Goal: Check status: Check status

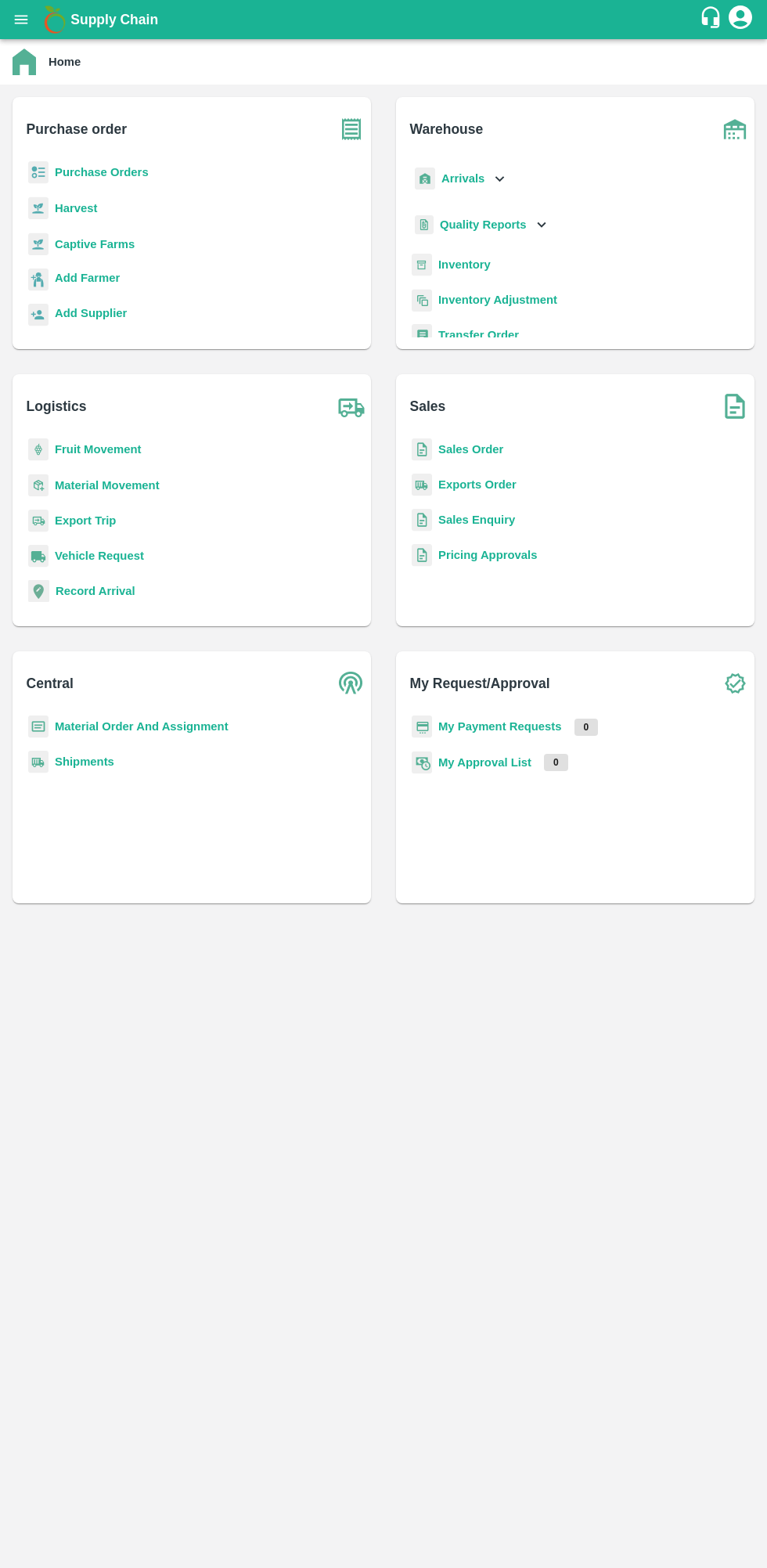
click at [516, 726] on b "My Payment Requests" at bounding box center [500, 727] width 124 height 13
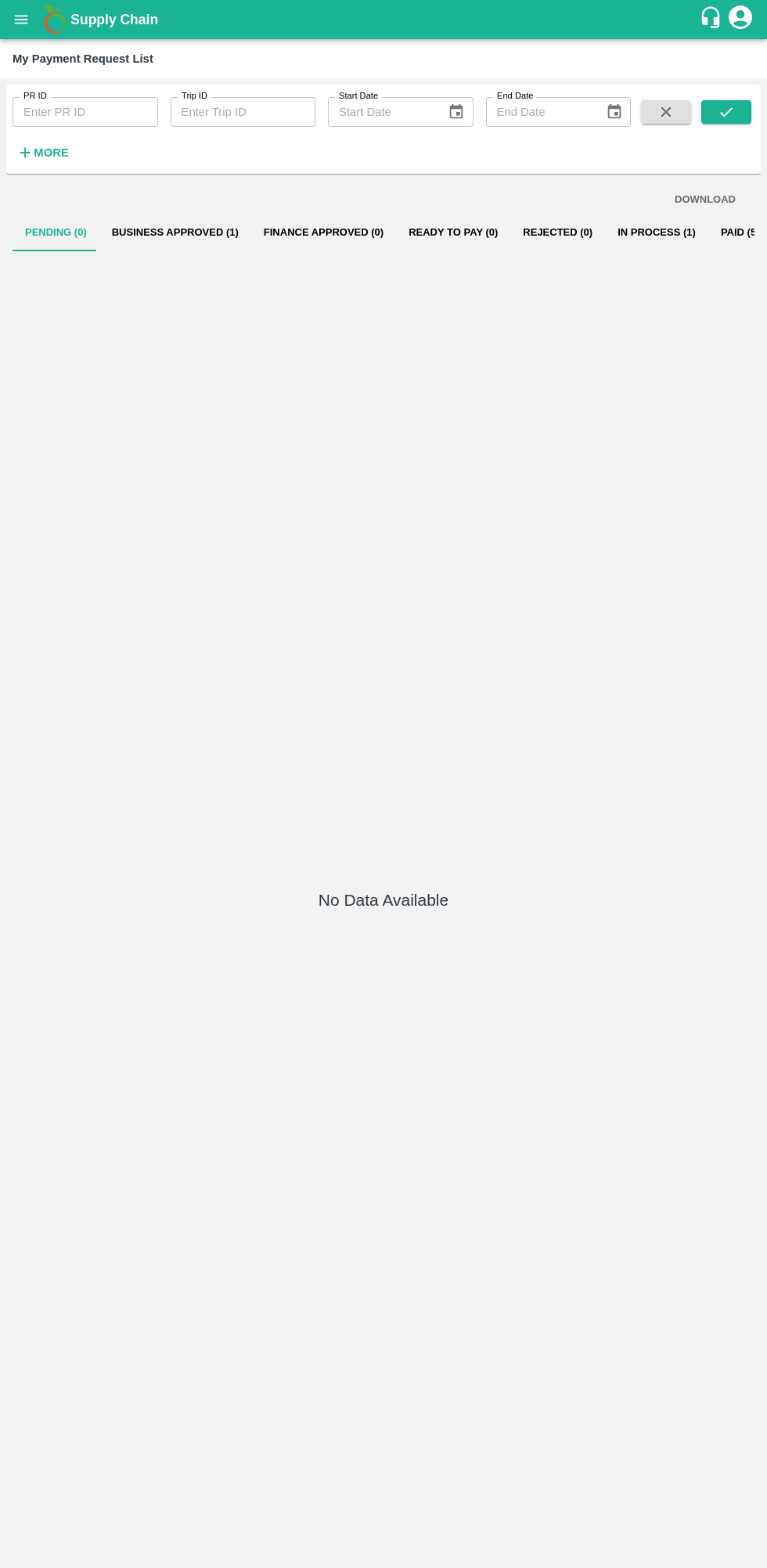
click at [164, 232] on button "Business Approved (1)" at bounding box center [175, 232] width 152 height 38
